Goal: Find contact information: Find contact information

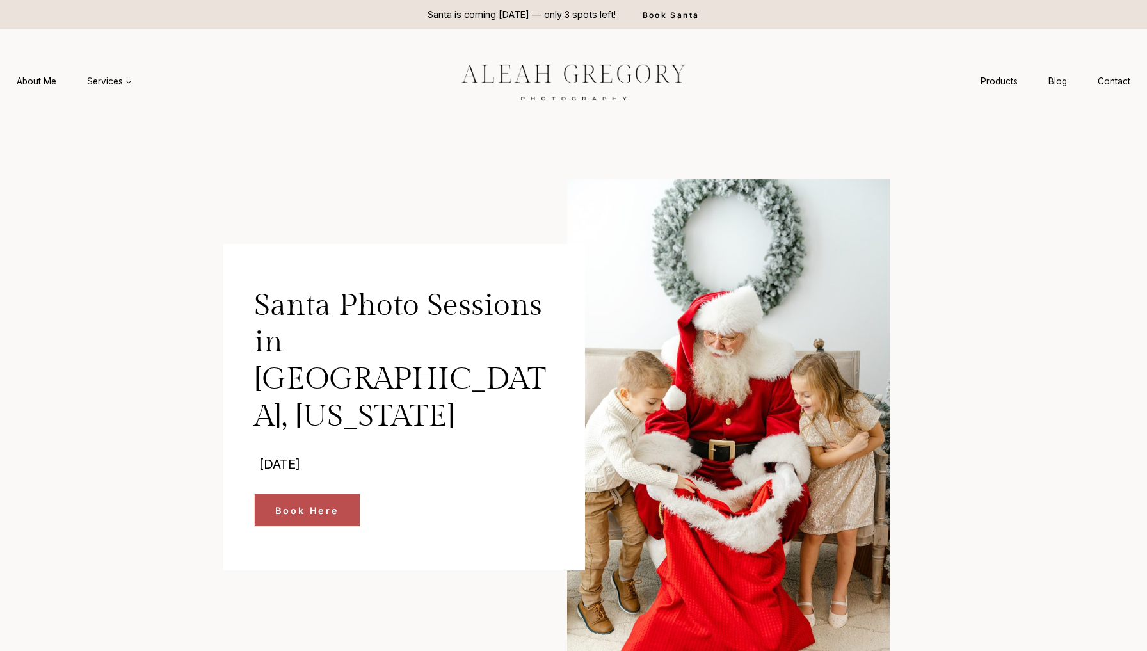
click at [607, 79] on img at bounding box center [573, 81] width 288 height 54
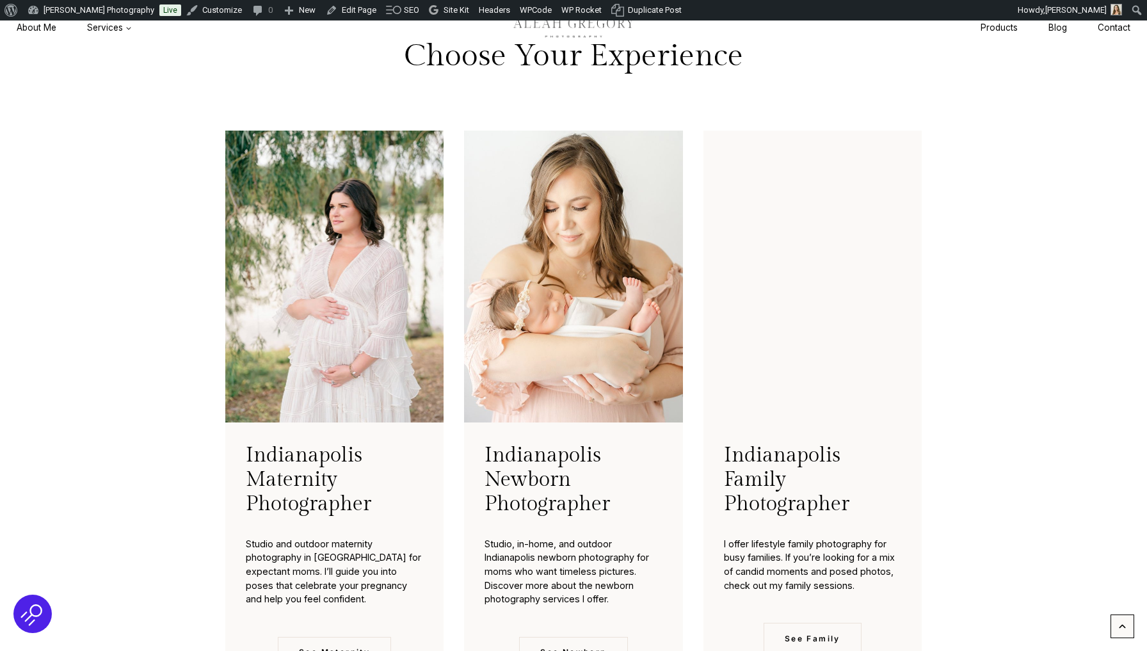
scroll to position [2770, 0]
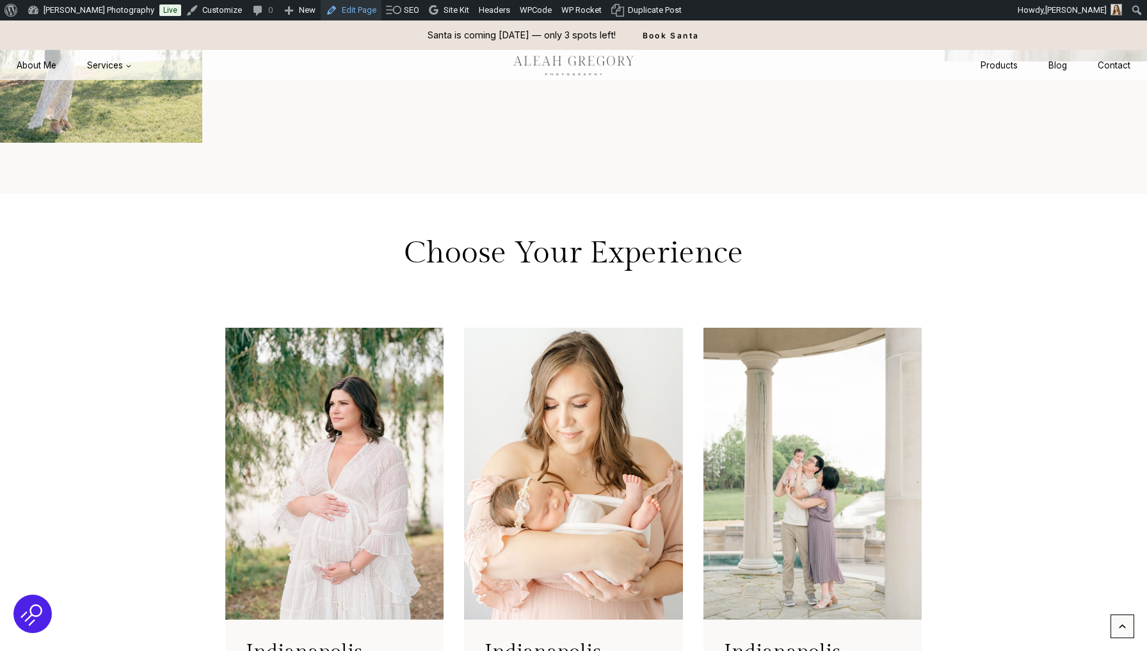
click at [361, 17] on link "Edit Page" at bounding box center [351, 10] width 61 height 20
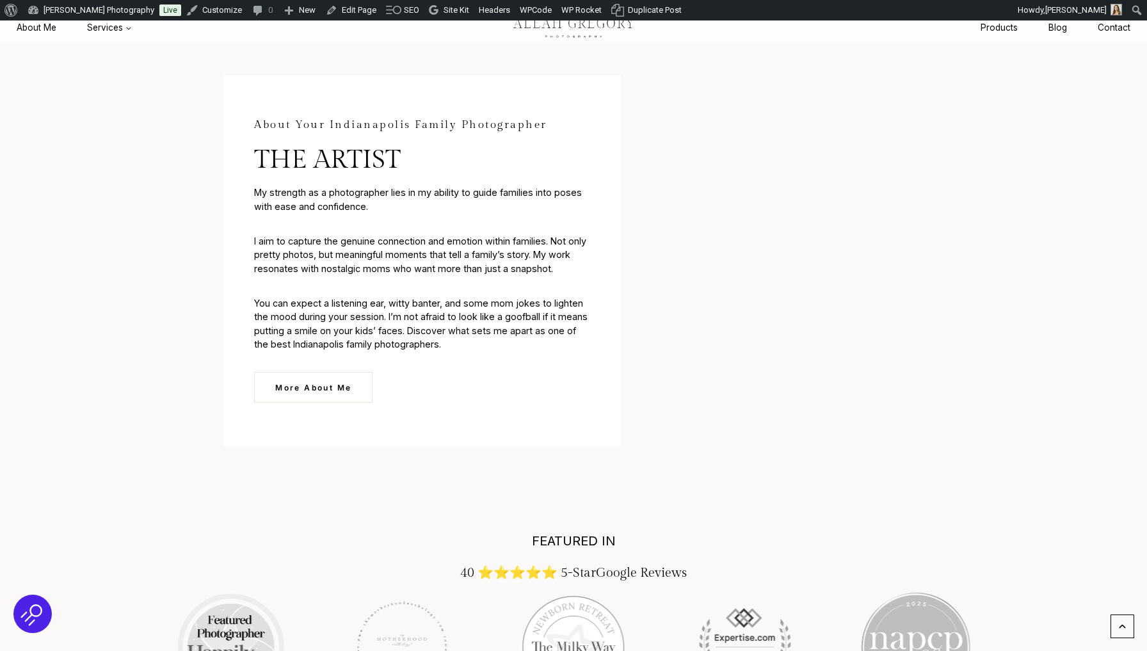
scroll to position [1733, 0]
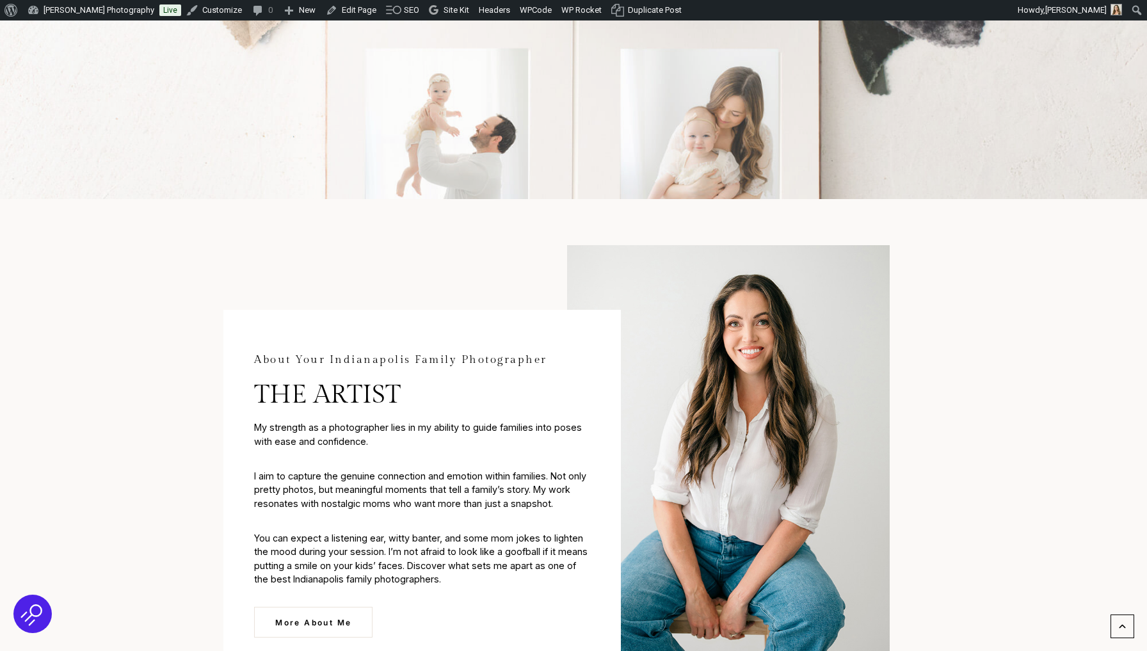
scroll to position [1649, 0]
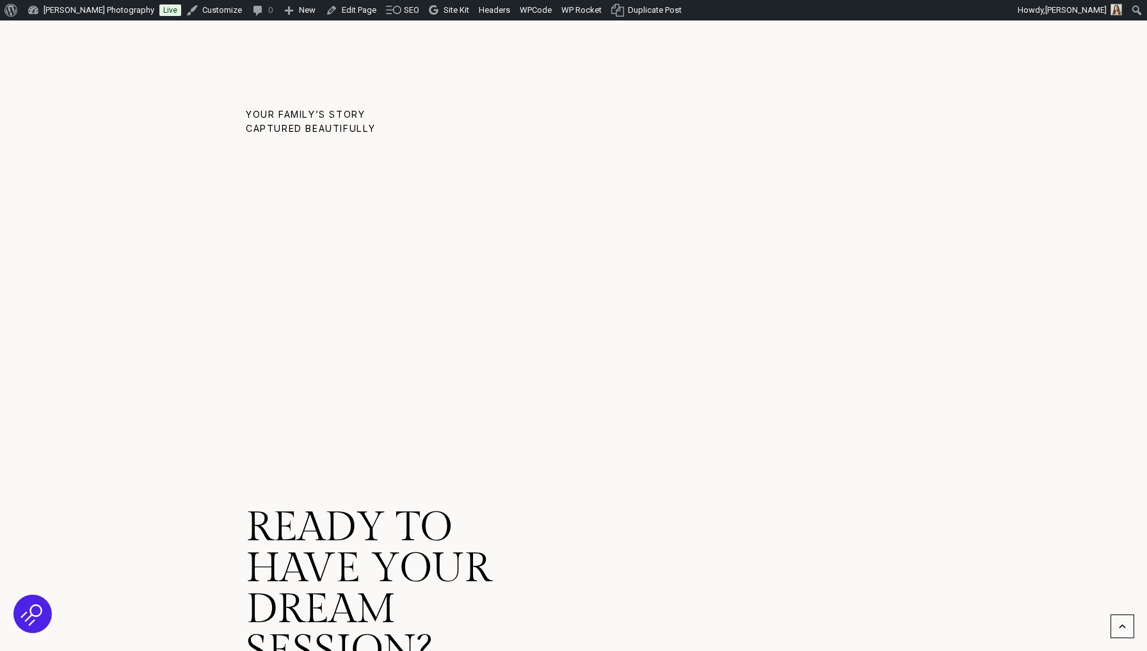
scroll to position [8821, 0]
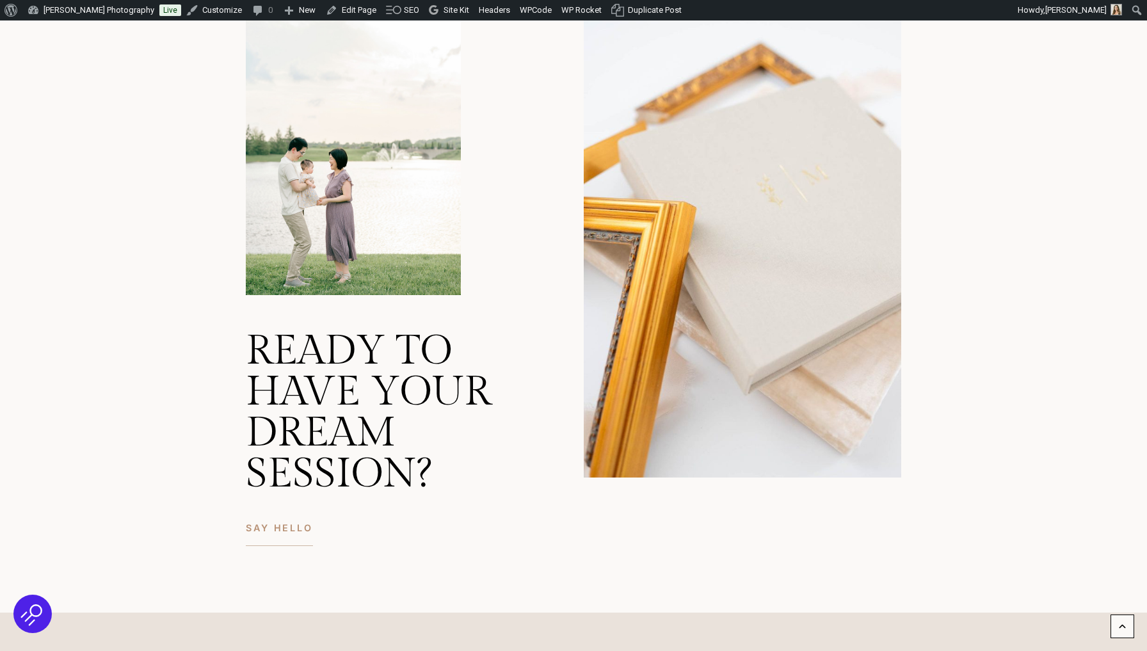
click at [293, 520] on span "SAY HELLO" at bounding box center [279, 527] width 67 height 15
